Goal: Task Accomplishment & Management: Manage account settings

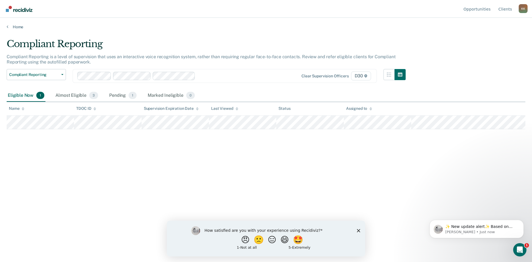
click at [521, 12] on div "K K" at bounding box center [523, 8] width 9 height 9
click at [495, 44] on link "Log Out" at bounding box center [501, 43] width 36 height 5
